Goal: Transaction & Acquisition: Purchase product/service

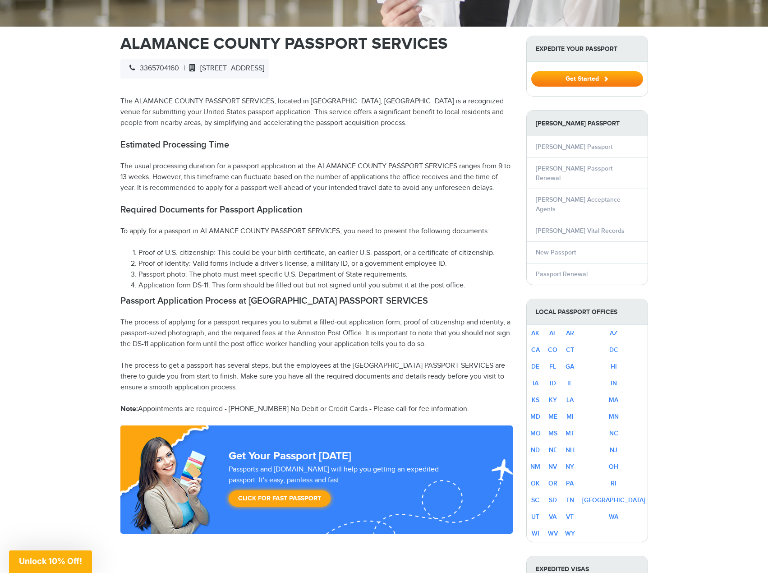
scroll to position [316, 0]
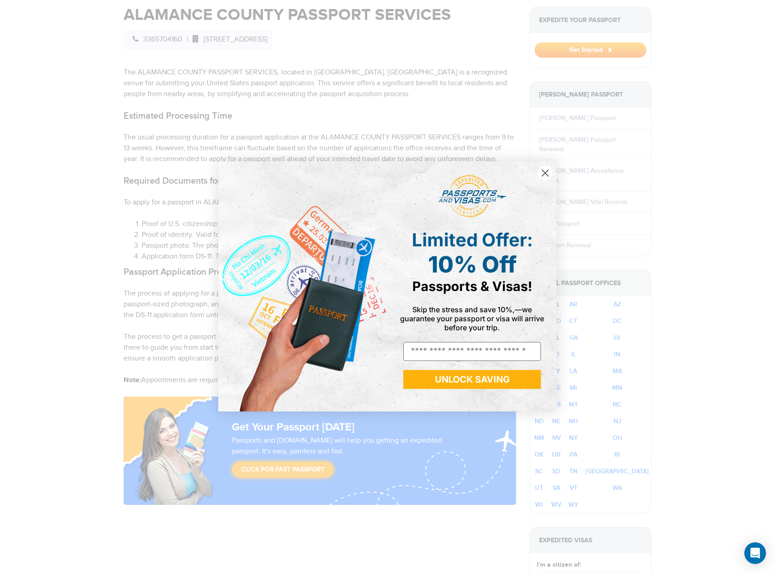
click at [540, 173] on circle "Close dialog" at bounding box center [544, 172] width 15 height 15
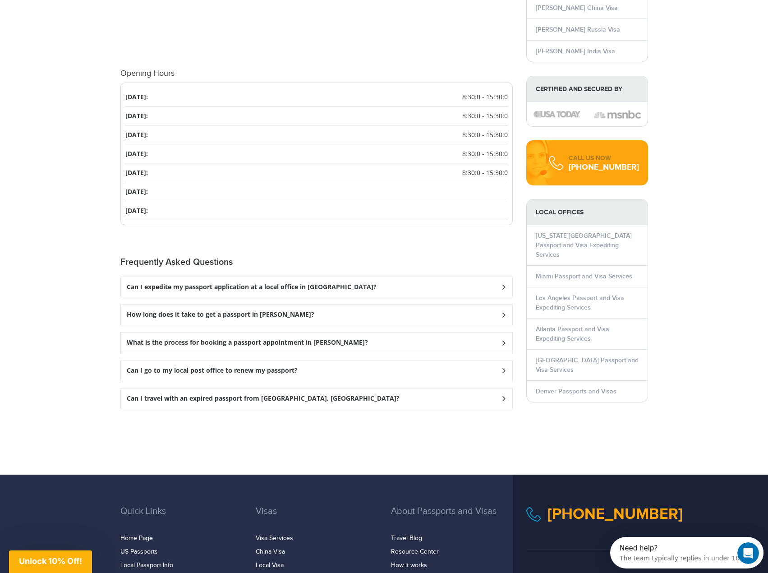
scroll to position [1037, 0]
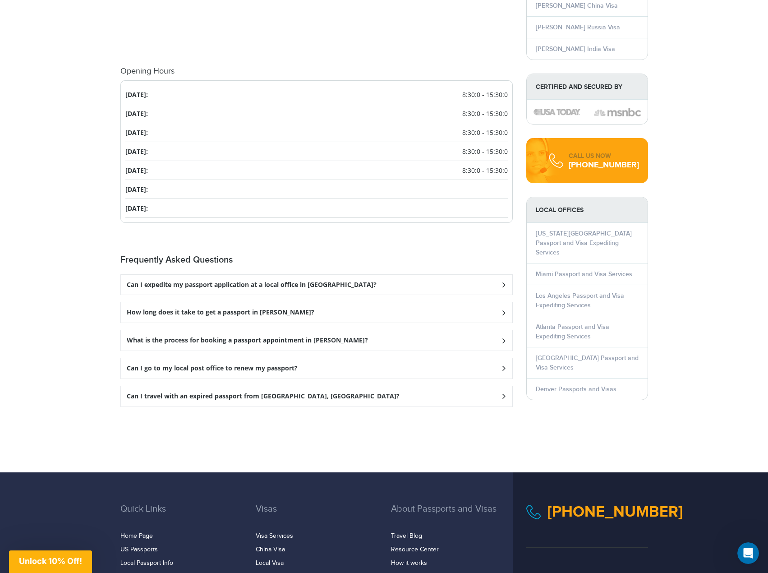
click at [268, 281] on h3 "Can I expedite my passport application at a local office in Graham?" at bounding box center [252, 285] width 250 height 8
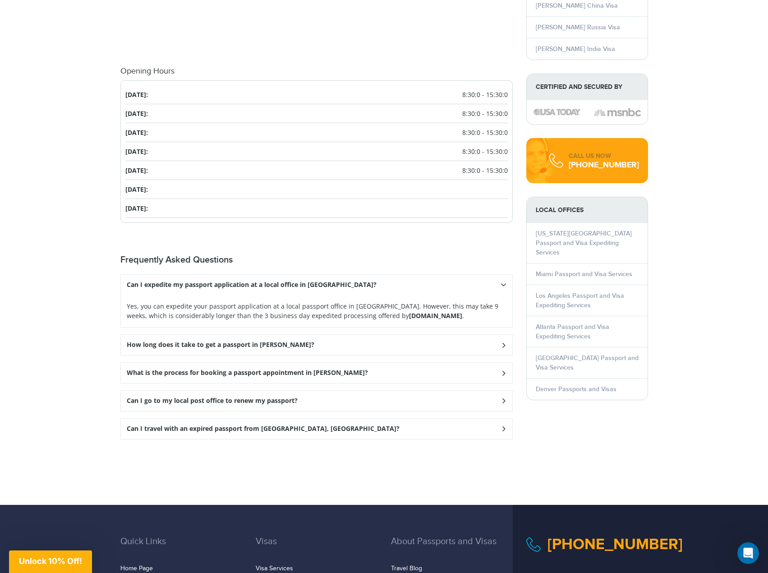
click at [500, 342] on icon at bounding box center [503, 345] width 9 height 6
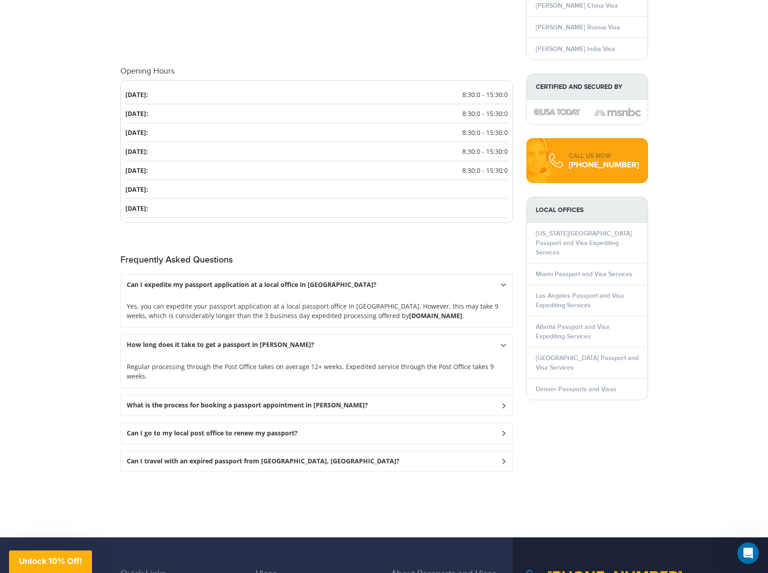
scroll to position [1082, 0]
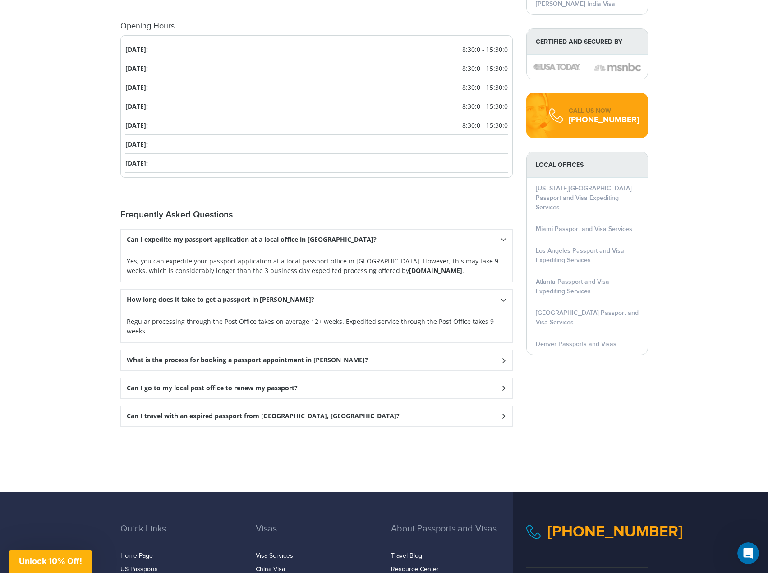
click at [359, 350] on div "What is the process for booking a passport appointment in Graham?" at bounding box center [316, 360] width 391 height 20
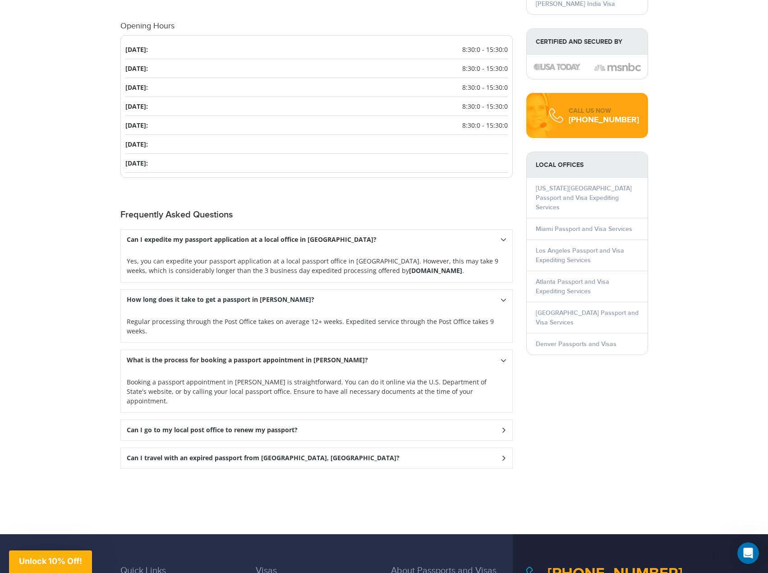
click at [244, 426] on h3 "Can I go to my local post office to renew my passport?" at bounding box center [212, 430] width 171 height 8
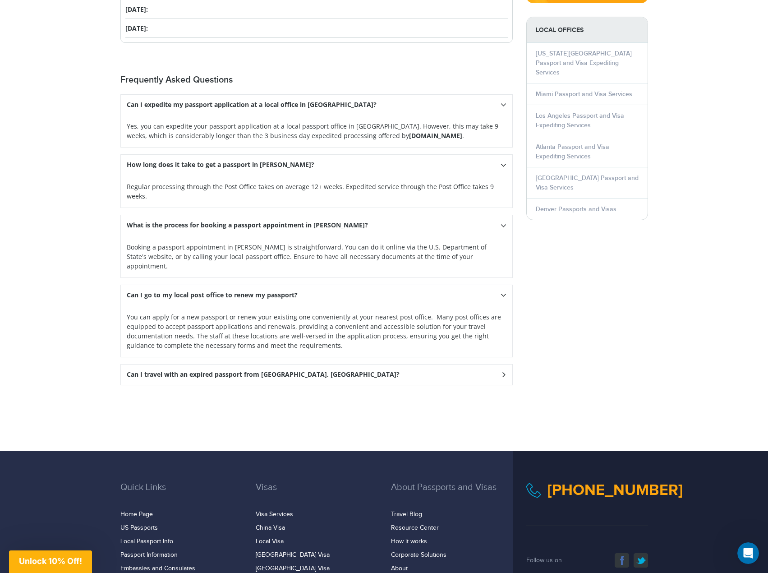
scroll to position [1217, 0]
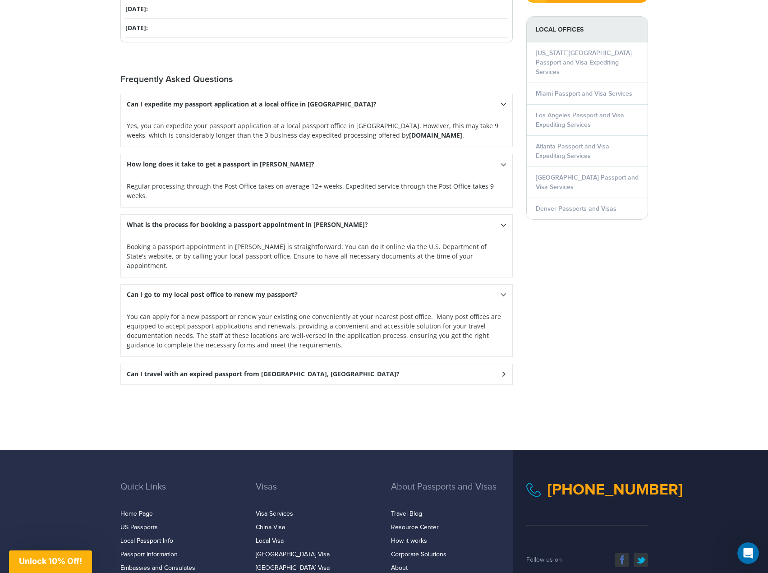
click at [278, 370] on h3 "Can I travel with an expired passport from Graham, NC?" at bounding box center [263, 374] width 273 height 8
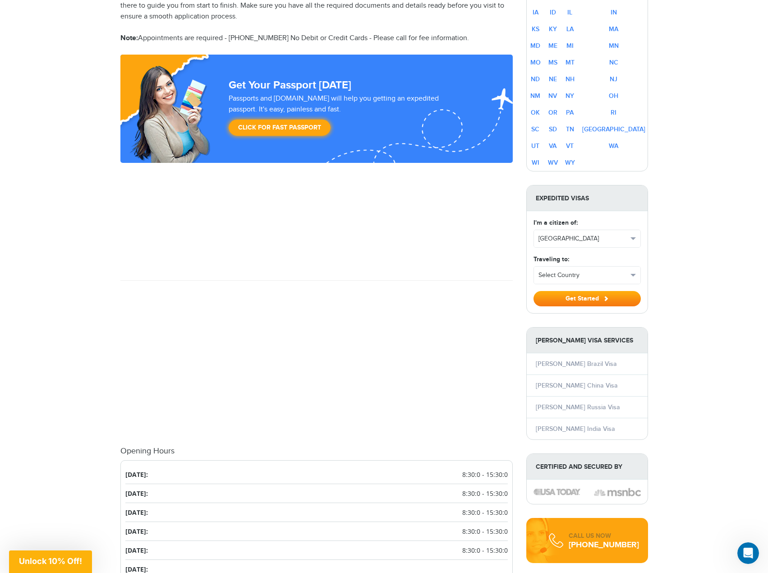
scroll to position [631, 0]
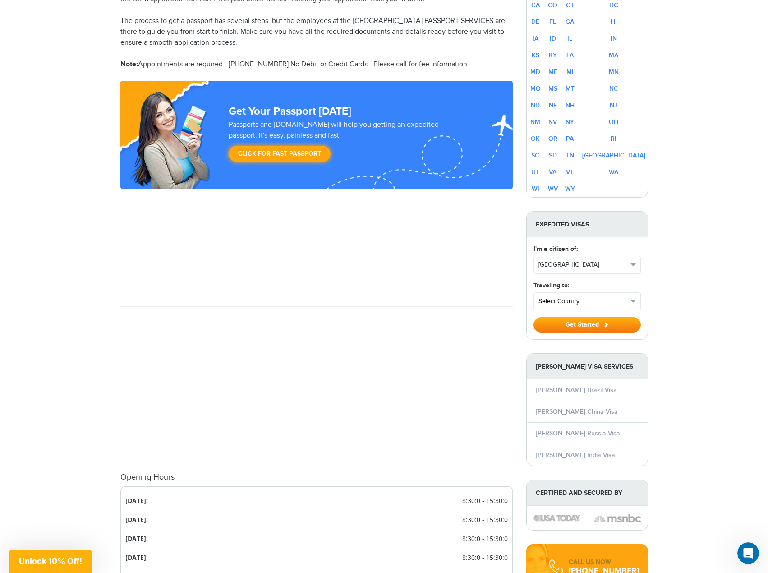
click at [577, 297] on span "Select Country" at bounding box center [582, 301] width 89 height 9
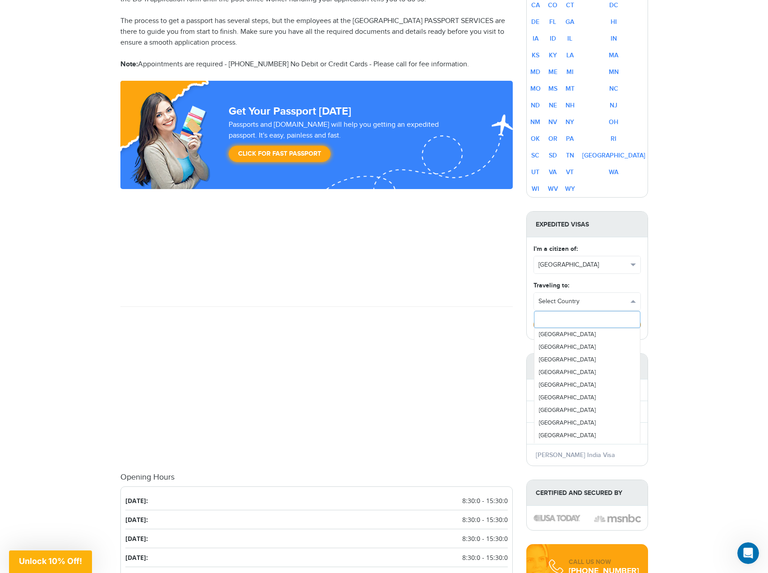
scroll to position [1713, 0]
click at [567, 416] on link "Mexico" at bounding box center [587, 422] width 106 height 13
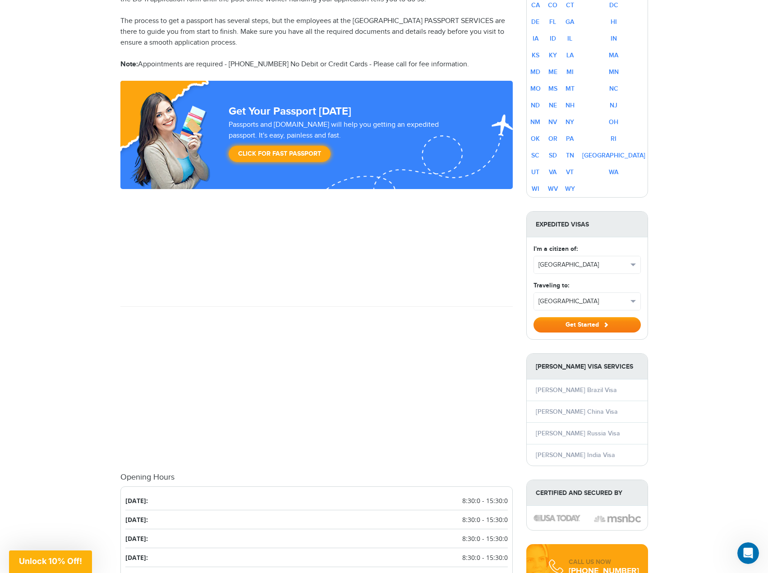
click at [583, 317] on button "Get Started" at bounding box center [586, 324] width 107 height 15
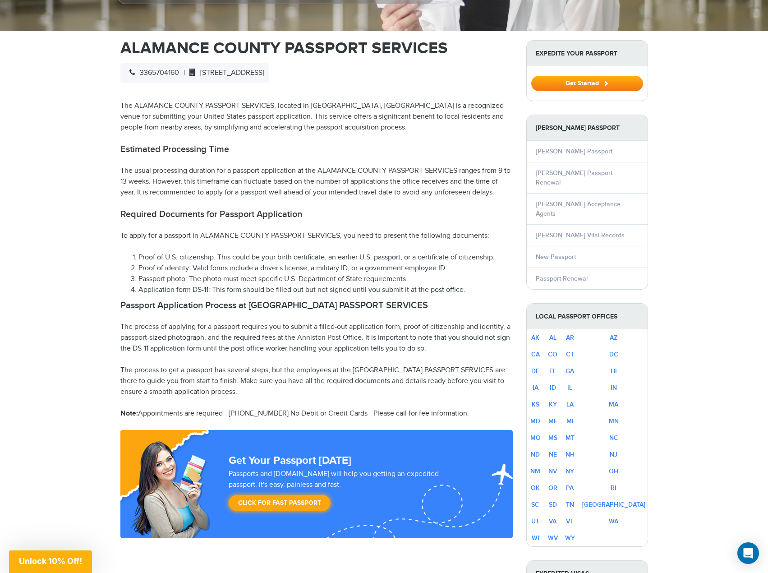
scroll to position [262, 0]
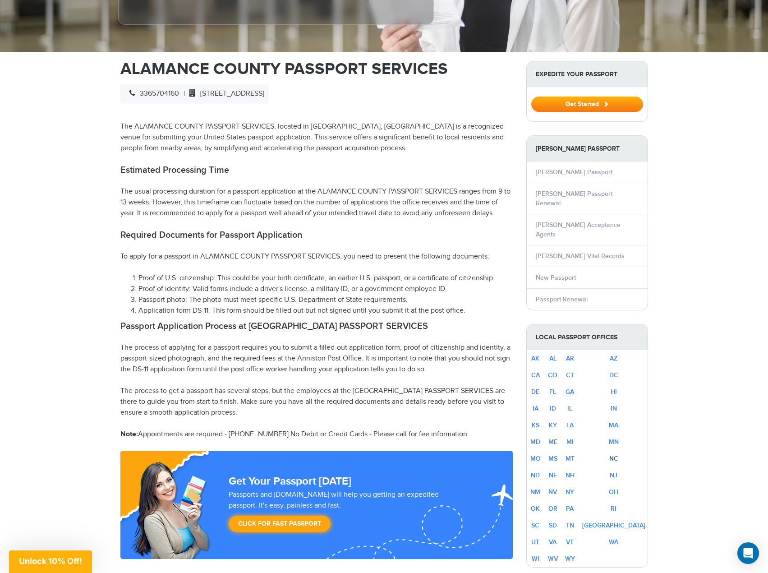
click at [618, 454] on link "NC" at bounding box center [613, 458] width 9 height 8
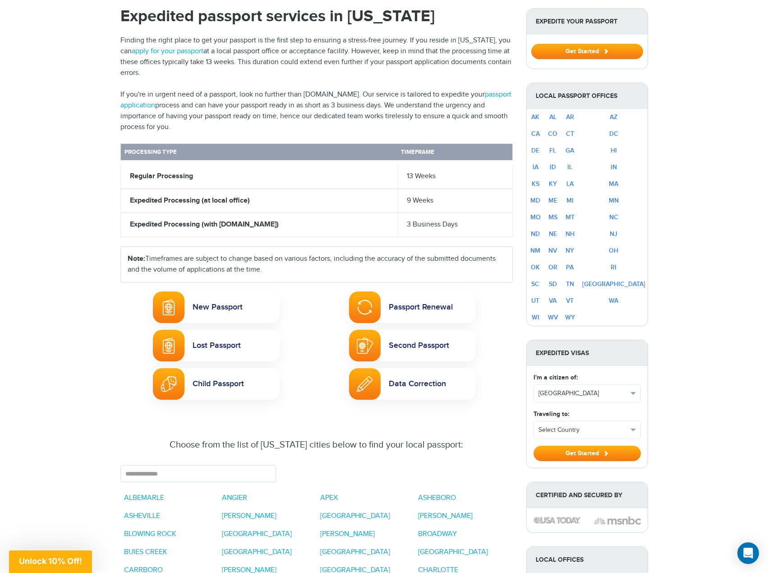
scroll to position [316, 0]
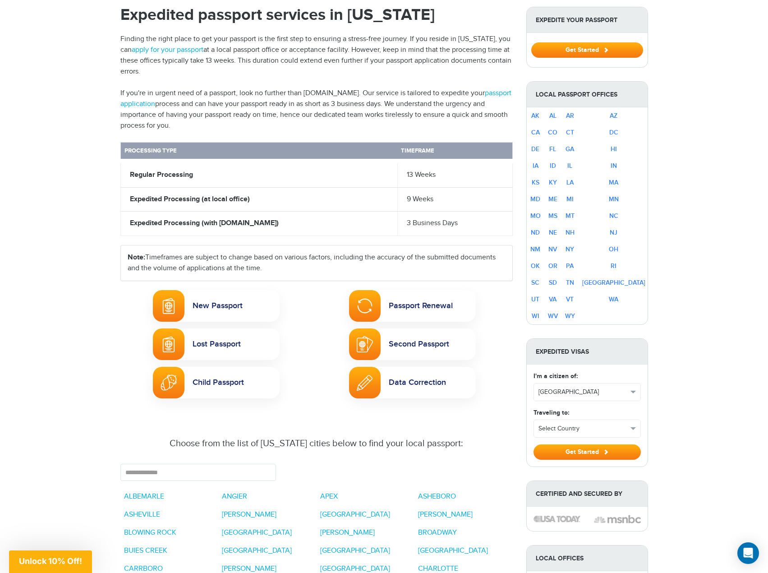
drag, startPoint x: 221, startPoint y: 222, endPoint x: 296, endPoint y: 223, distance: 74.9
click at [279, 223] on strong "Expedited Processing (with Passportsandvisas.com)" at bounding box center [204, 223] width 149 height 9
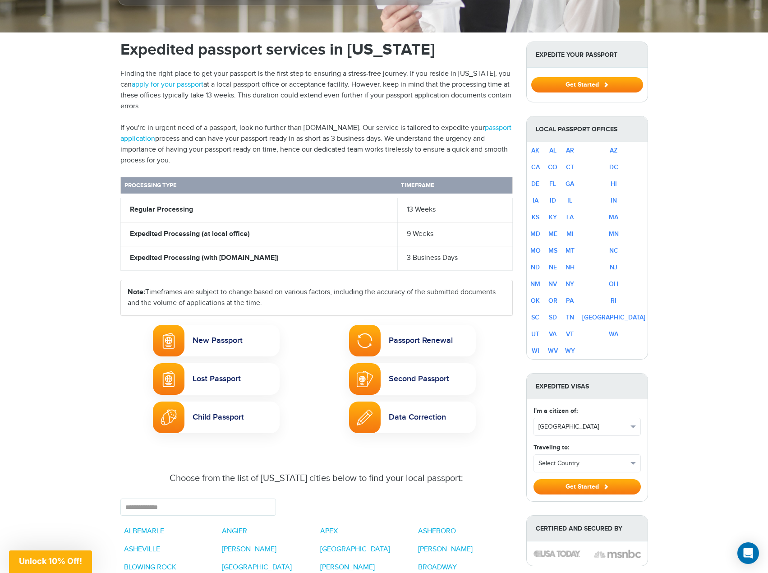
scroll to position [271, 0]
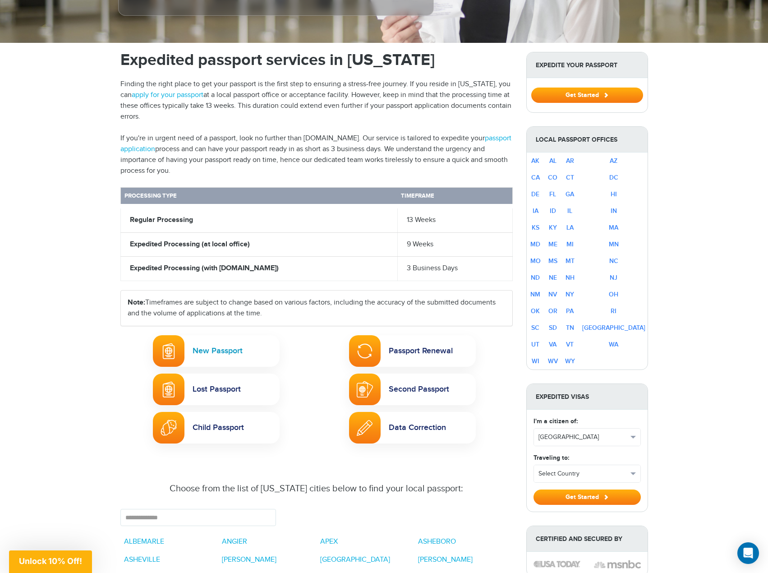
click at [199, 347] on link "New Passport" at bounding box center [216, 351] width 127 height 32
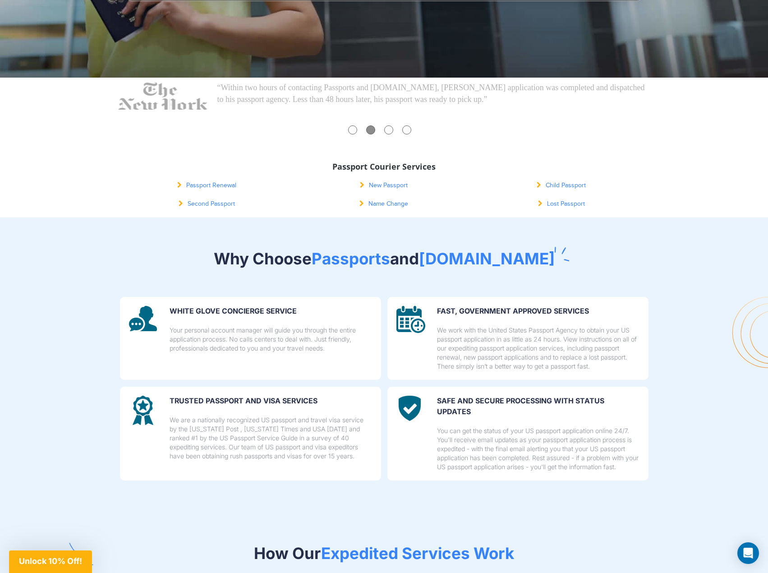
scroll to position [271, 0]
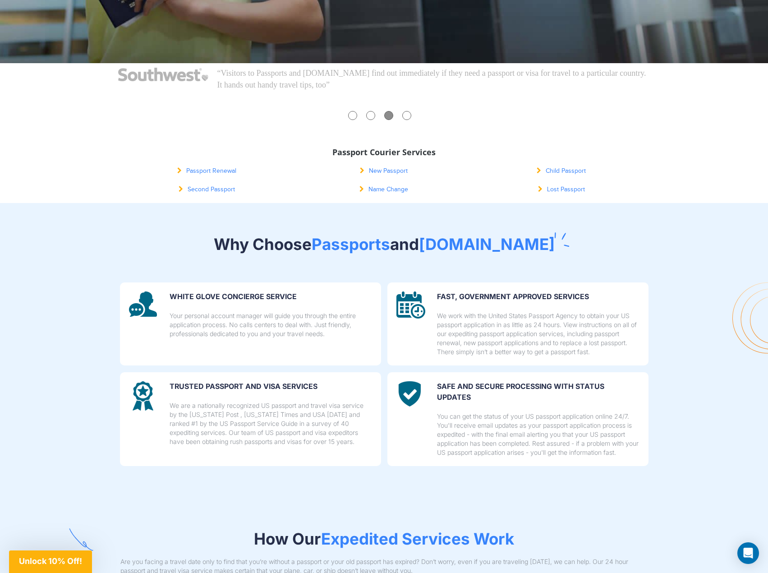
click at [383, 169] on link "New Passport" at bounding box center [384, 170] width 48 height 7
